Goal: Information Seeking & Learning: Learn about a topic

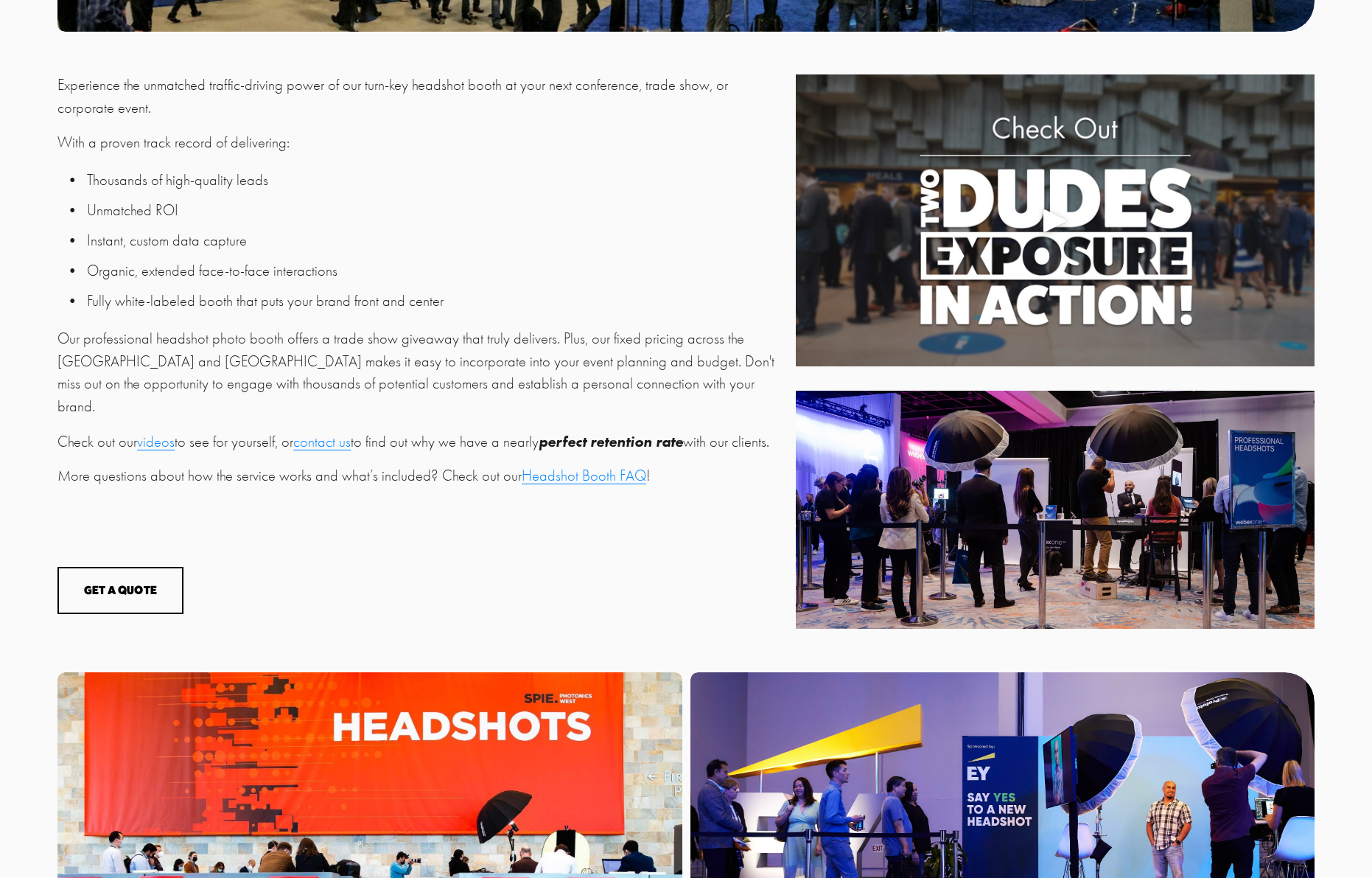
scroll to position [663, 0]
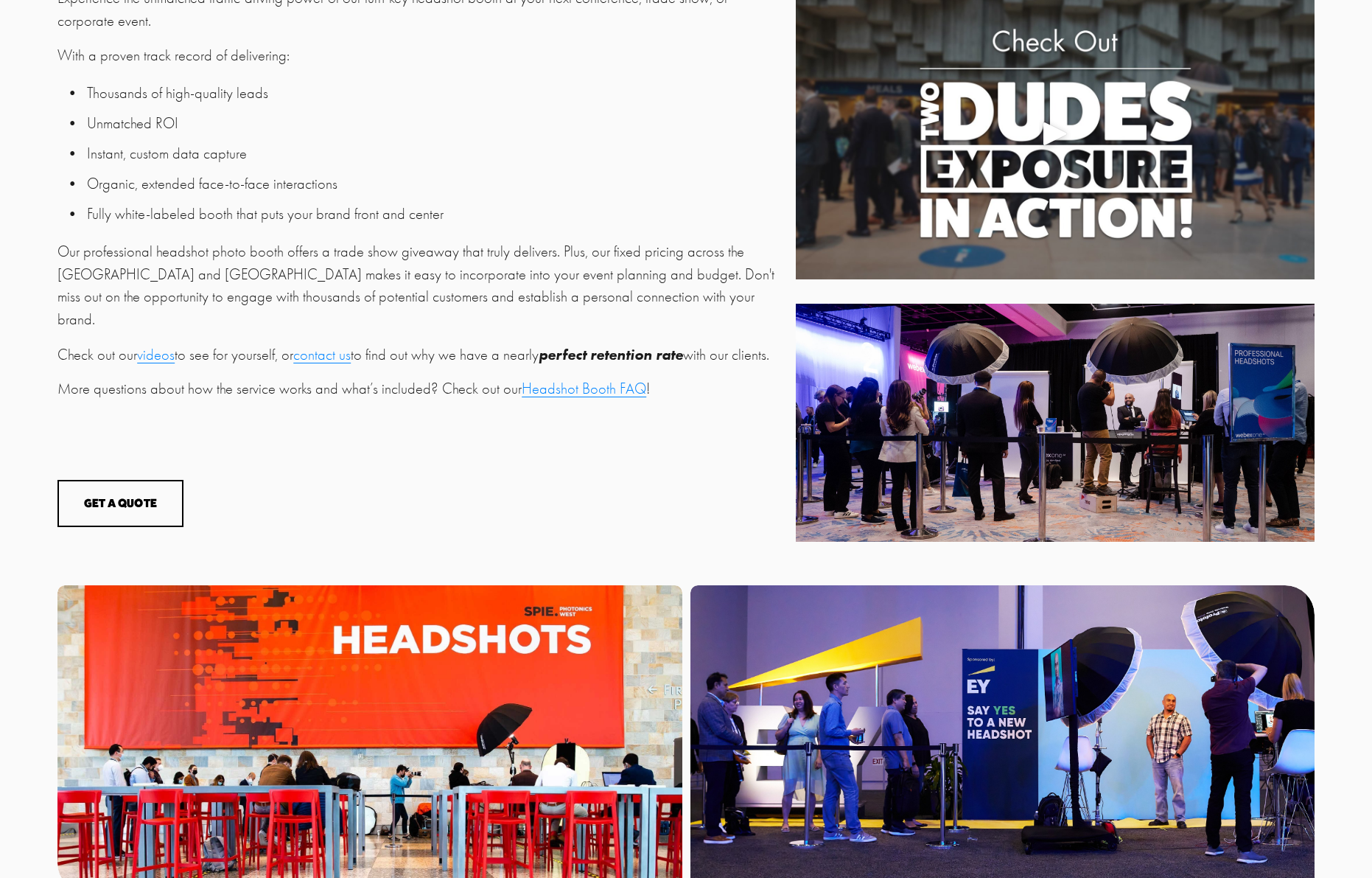
click at [575, 352] on div "Experience the unmatched traffic-driving power of our turn-key headshot booth a…" at bounding box center [422, 194] width 730 height 413
click at [576, 381] on link "Headshot Booth FAQ" at bounding box center [584, 389] width 125 height 17
